Goal: Register for event/course

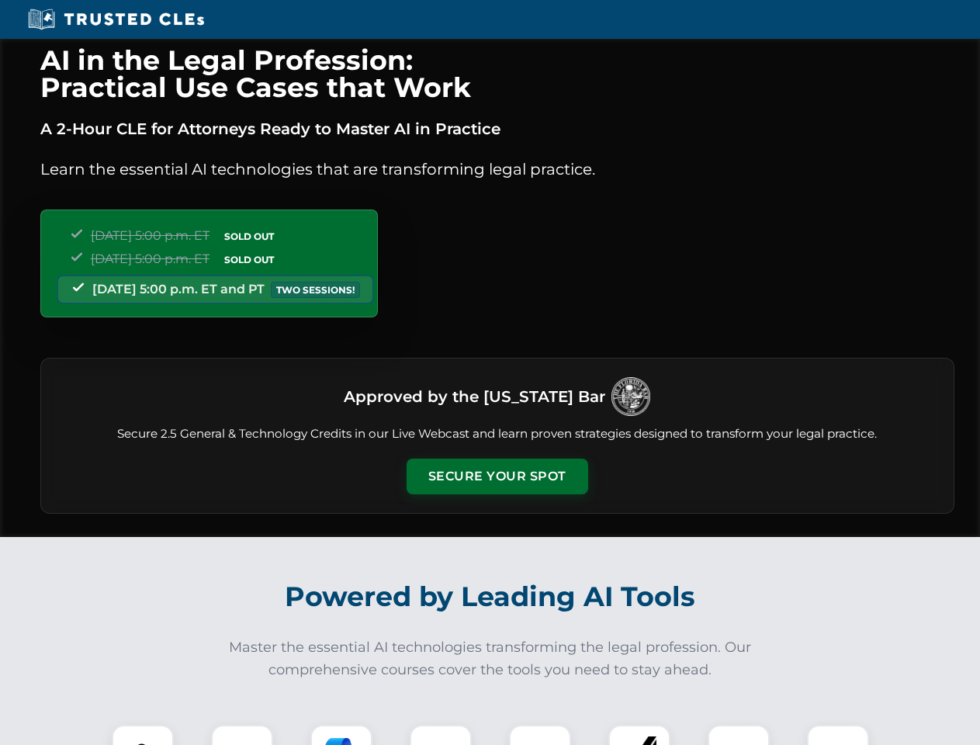
click at [496, 476] on button "Secure Your Spot" at bounding box center [497, 476] width 182 height 36
click at [143, 735] on img at bounding box center [142, 755] width 45 height 45
